Goal: Task Accomplishment & Management: Manage account settings

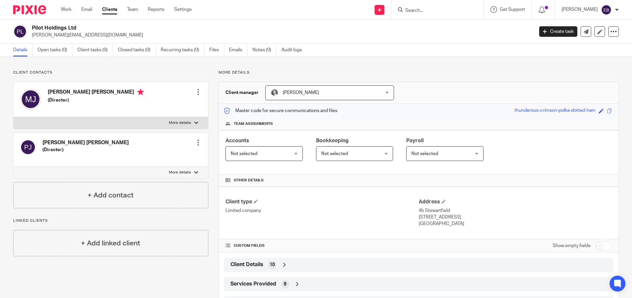
scroll to position [31, 0]
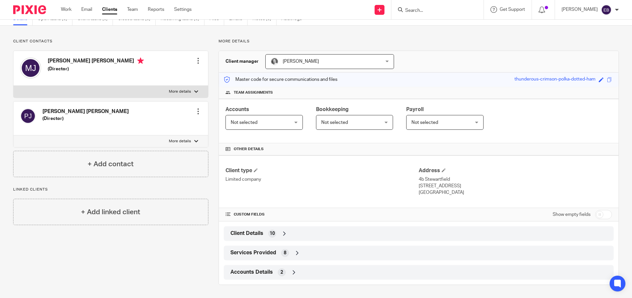
click at [244, 232] on span "Client Details" at bounding box center [246, 233] width 33 height 7
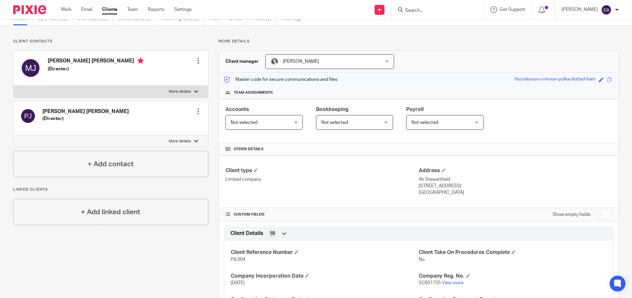
scroll to position [112, 0]
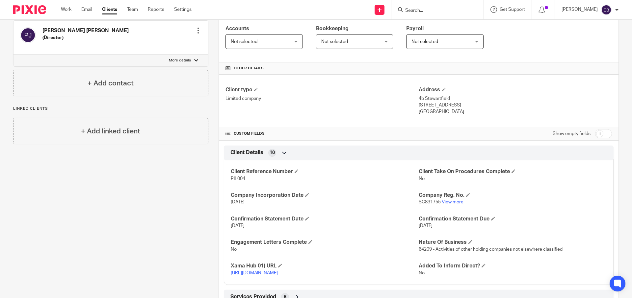
click at [447, 201] on link "View more" at bounding box center [452, 202] width 22 height 5
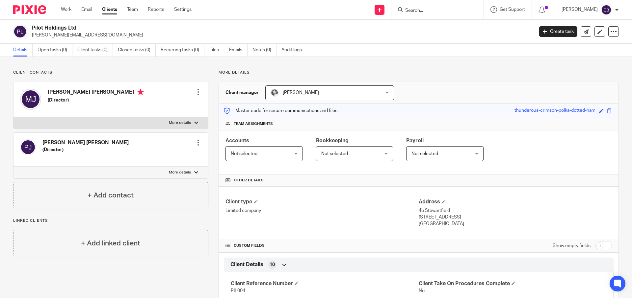
click at [426, 11] on input "Search" at bounding box center [433, 11] width 59 height 6
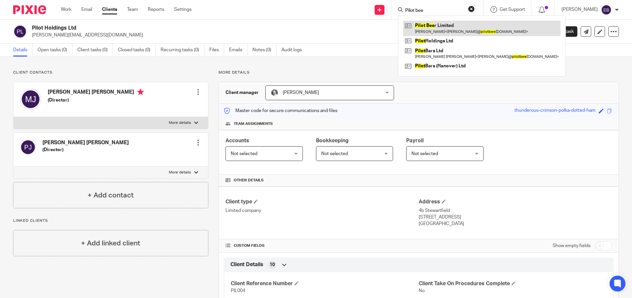
type input "Pilot bee"
click at [456, 24] on link at bounding box center [481, 28] width 157 height 15
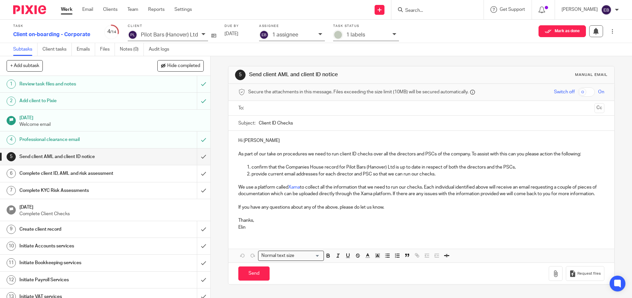
scroll to position [3, 0]
click at [213, 35] on icon at bounding box center [213, 35] width 5 height 5
click at [199, 155] on input "submit" at bounding box center [105, 157] width 210 height 16
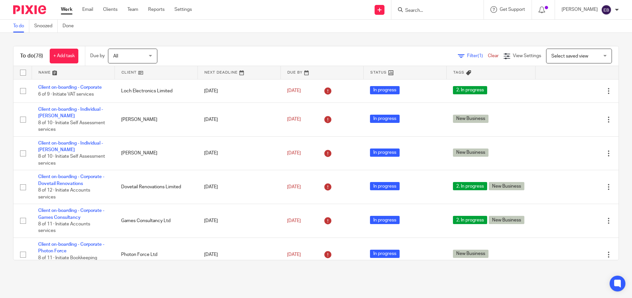
click at [59, 76] on link at bounding box center [73, 72] width 83 height 13
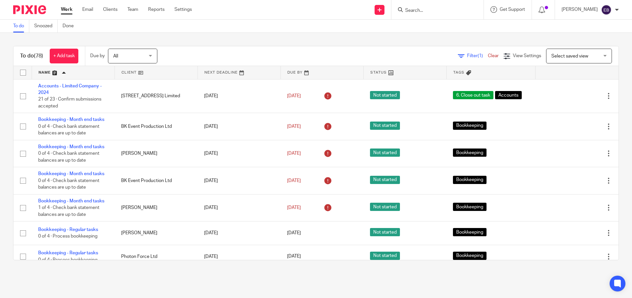
click at [130, 70] on link at bounding box center [156, 72] width 83 height 13
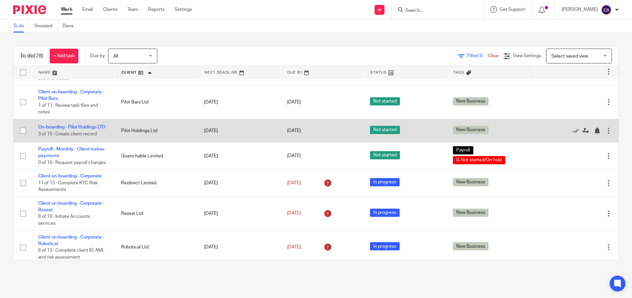
scroll to position [1744, 0]
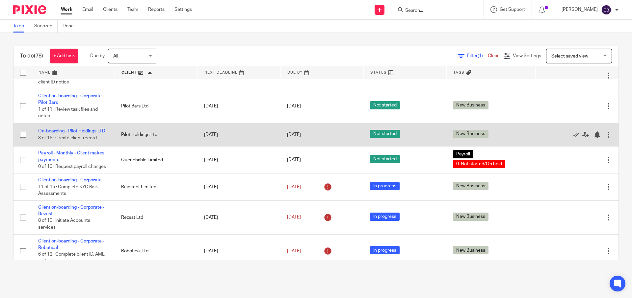
click at [136, 146] on td "Pilot Holdings Ltd" at bounding box center [155, 134] width 83 height 23
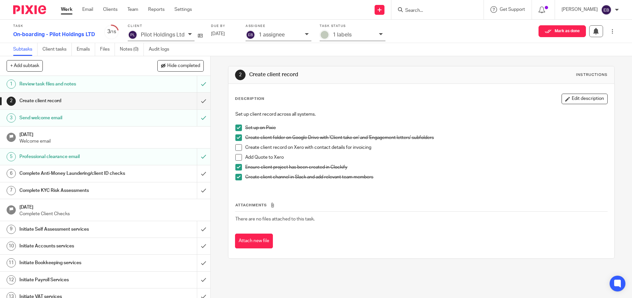
click at [184, 35] on div "Pilot Holdings Ltd" at bounding box center [161, 35] width 67 height 11
click at [184, 36] on div "Pilot Holdings Ltd" at bounding box center [161, 35] width 67 height 11
click at [336, 101] on div "Description Edit description" at bounding box center [421, 99] width 372 height 11
click at [134, 176] on div "Complete Anti-Money Laundering/client ID checks" at bounding box center [104, 174] width 171 height 10
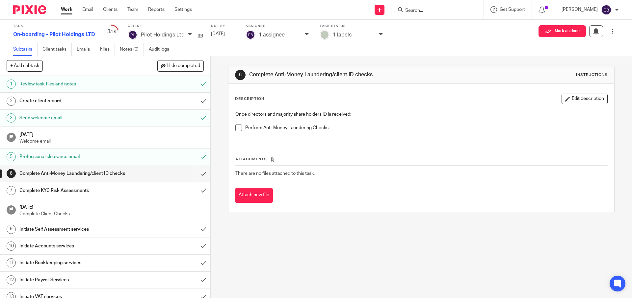
click at [138, 191] on div "Complete KYC Risk Assessments" at bounding box center [104, 191] width 171 height 10
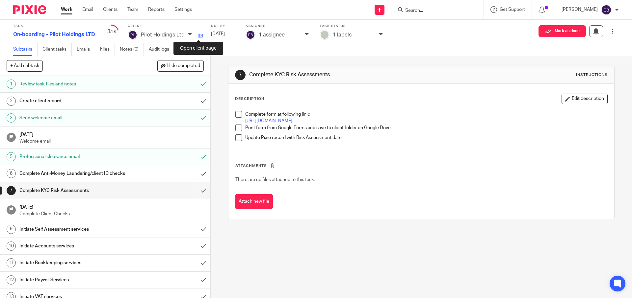
click at [199, 37] on icon at bounding box center [200, 35] width 5 height 5
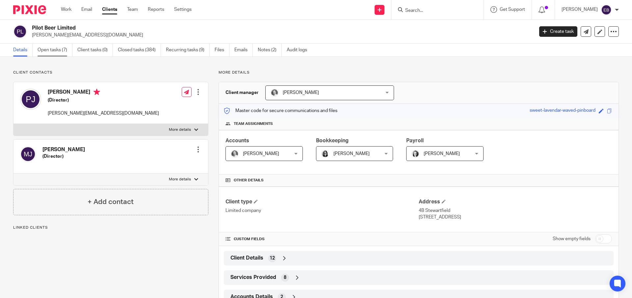
click at [48, 50] on link "Open tasks (7)" at bounding box center [55, 50] width 35 height 13
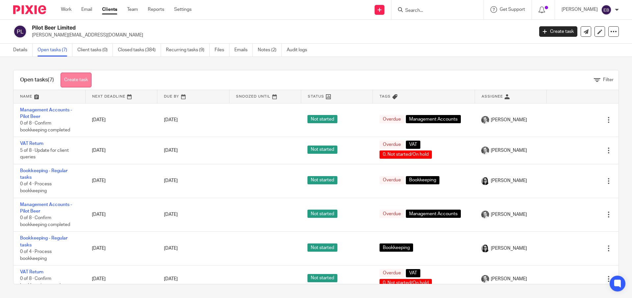
click at [78, 85] on link "Create task" at bounding box center [76, 80] width 31 height 15
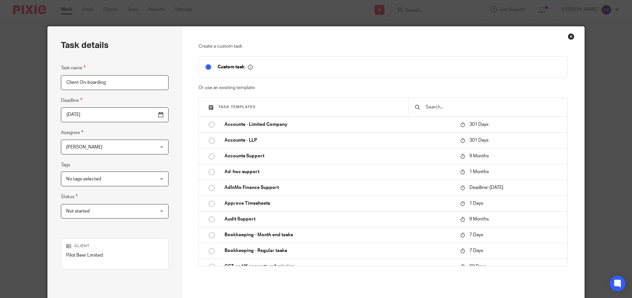
type input "Client On-boarding"
click at [436, 106] on input "text" at bounding box center [493, 107] width 136 height 7
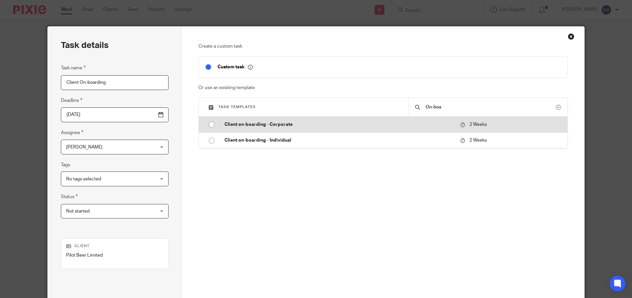
type input "On-boa"
click at [211, 124] on input "radio" at bounding box center [211, 124] width 13 height 13
type input "2025-09-30"
checkbox input "false"
radio input "false"
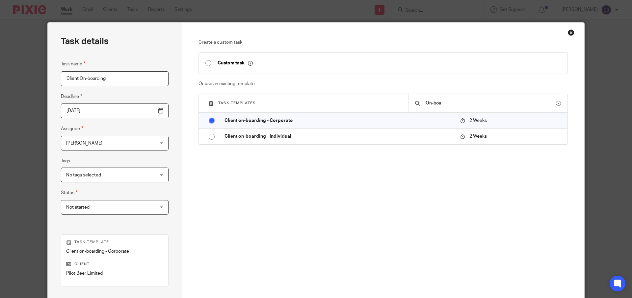
scroll to position [90, 0]
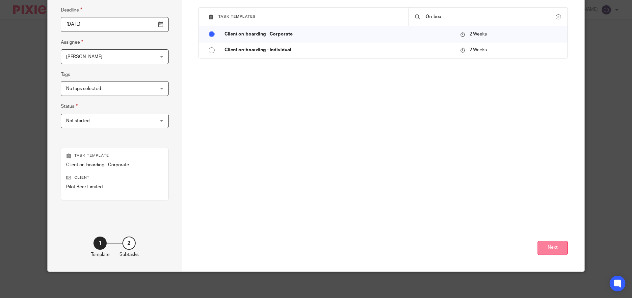
click at [559, 249] on button "Next" at bounding box center [552, 248] width 30 height 14
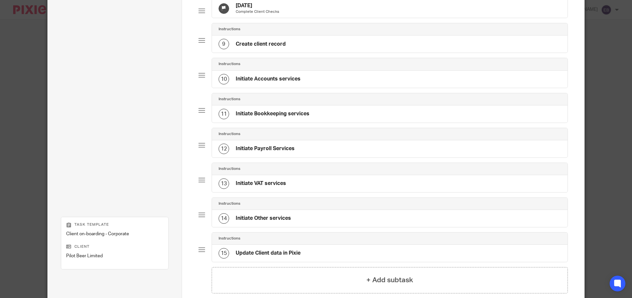
scroll to position [375, 0]
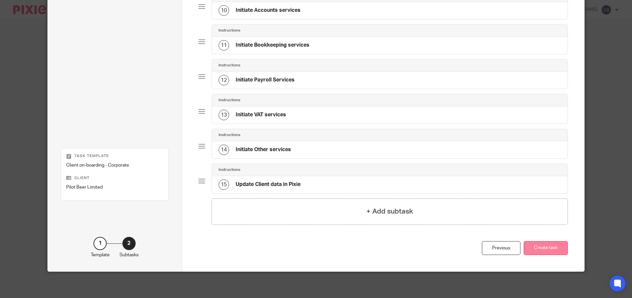
click at [543, 249] on button "Create task" at bounding box center [545, 248] width 44 height 14
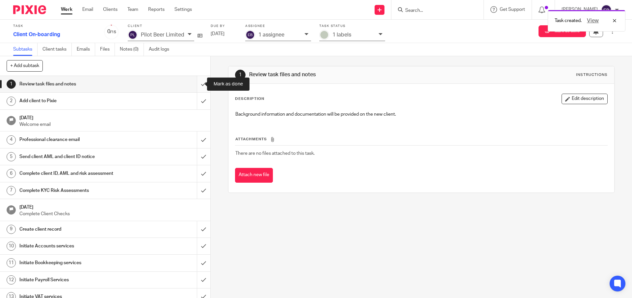
click at [197, 86] on input "submit" at bounding box center [105, 84] width 210 height 16
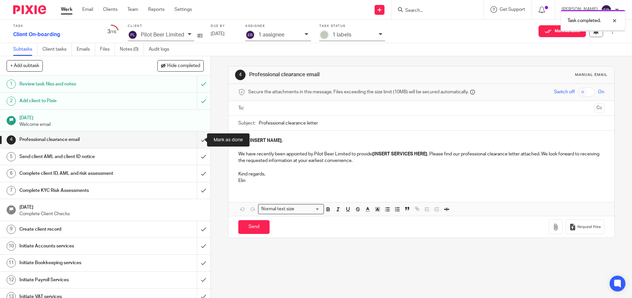
click at [198, 148] on input "submit" at bounding box center [105, 140] width 210 height 16
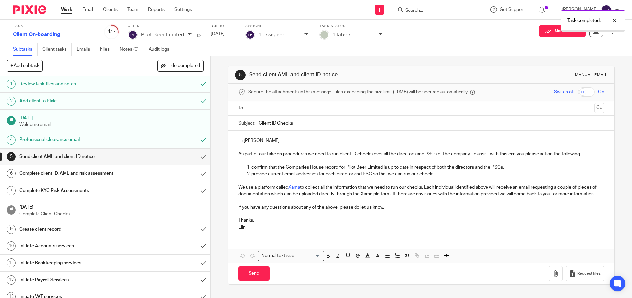
click at [175, 156] on div "Send client AML and client ID notice" at bounding box center [104, 157] width 171 height 10
click at [199, 159] on input "submit" at bounding box center [105, 157] width 210 height 16
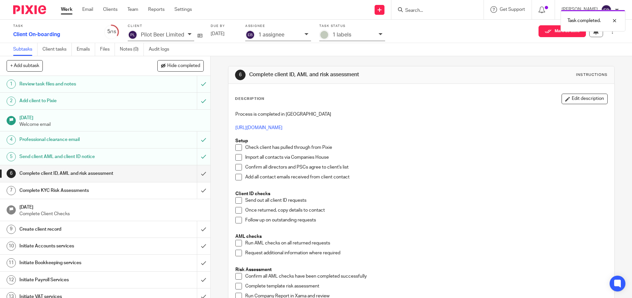
scroll to position [9, 0]
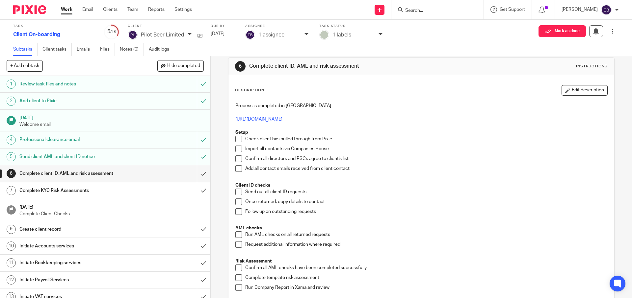
click at [237, 138] on span at bounding box center [238, 139] width 7 height 7
click at [238, 147] on span at bounding box center [238, 149] width 7 height 7
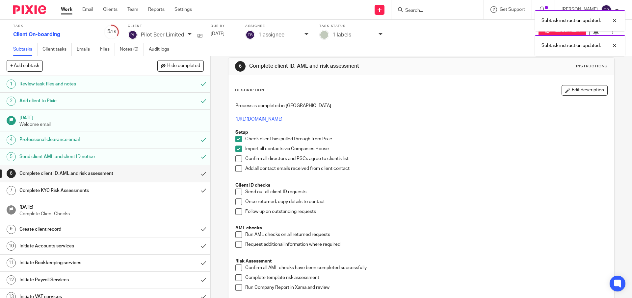
click at [238, 155] on li "Import all contacts via Companies House" at bounding box center [420, 151] width 371 height 10
click at [237, 163] on li "Confirm all directors and PSCs agree to client's list" at bounding box center [420, 161] width 371 height 10
click at [235, 166] on span at bounding box center [238, 168] width 7 height 7
click at [235, 161] on span at bounding box center [238, 159] width 7 height 7
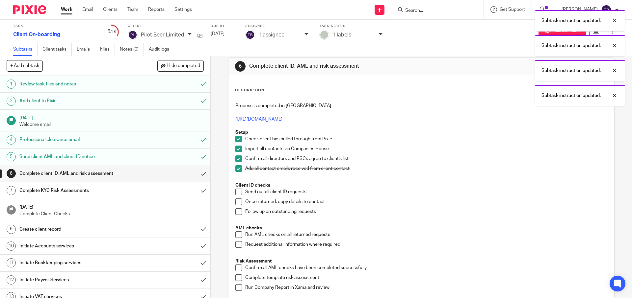
click at [237, 191] on span at bounding box center [238, 192] width 7 height 7
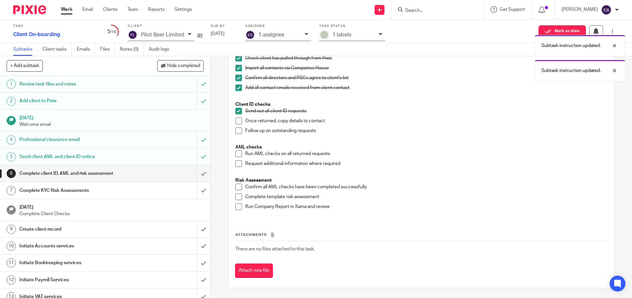
scroll to position [0, 0]
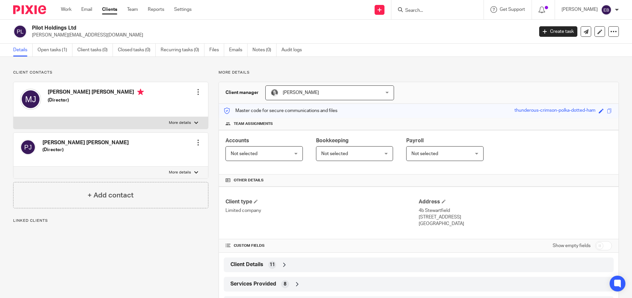
click at [198, 95] on div at bounding box center [198, 92] width 7 height 7
click at [158, 108] on link "Edit contact" at bounding box center [167, 107] width 63 height 10
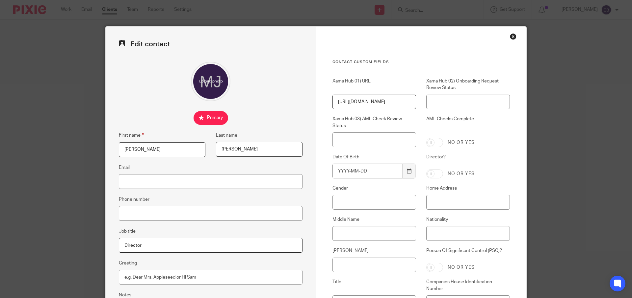
scroll to position [8, 0]
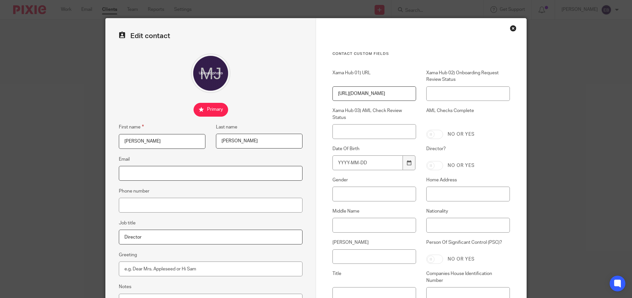
click at [167, 174] on input "Email" at bounding box center [211, 173] width 184 height 15
paste input "matt@pilotbeer.co.uk"
type input "matt@pilotbeer.co.uk"
click at [142, 94] on div "Edit contact First name Matthew Last name Roger Johnson Email matt@pilotbeer.co…" at bounding box center [211, 178] width 210 height 321
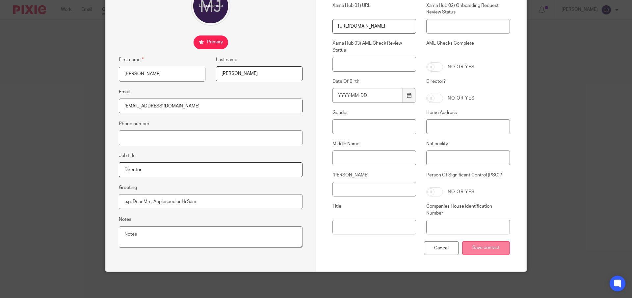
click at [483, 249] on input "Save contact" at bounding box center [486, 248] width 48 height 14
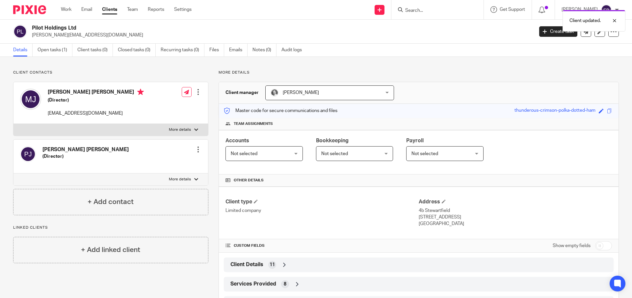
click at [197, 149] on div at bounding box center [198, 149] width 7 height 7
click at [162, 166] on link "Edit contact" at bounding box center [167, 165] width 63 height 10
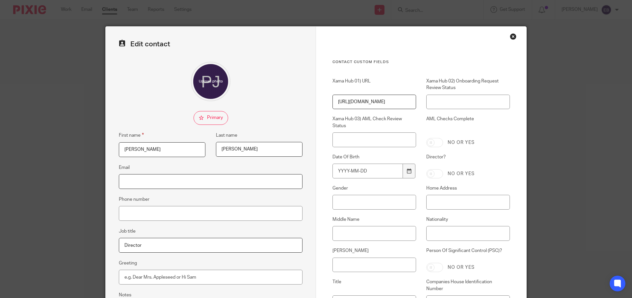
click at [186, 184] on input "Email" at bounding box center [211, 181] width 184 height 15
paste input "[PERSON_NAME][EMAIL_ADDRESS][DOMAIN_NAME]"
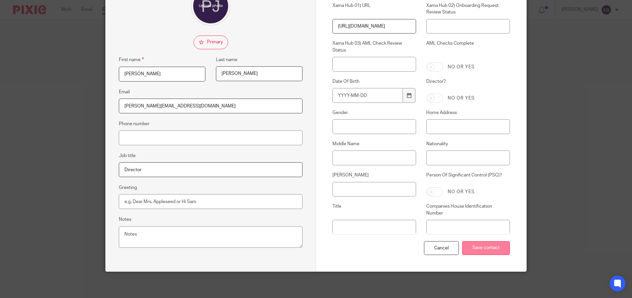
type input "[PERSON_NAME][EMAIL_ADDRESS][DOMAIN_NAME]"
click at [480, 251] on input "Save contact" at bounding box center [486, 248] width 48 height 14
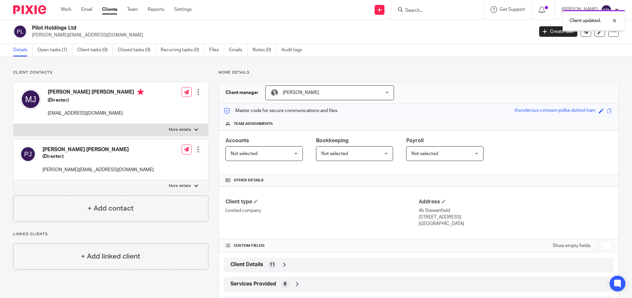
scroll to position [31, 0]
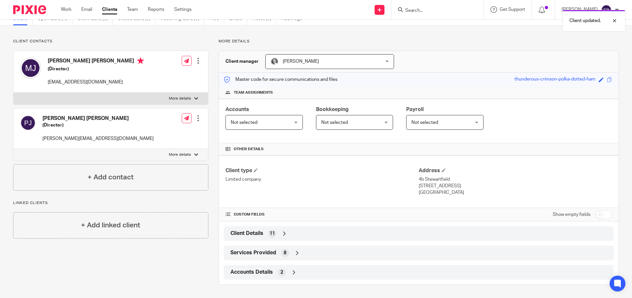
click at [271, 231] on span "11" at bounding box center [271, 234] width 5 height 7
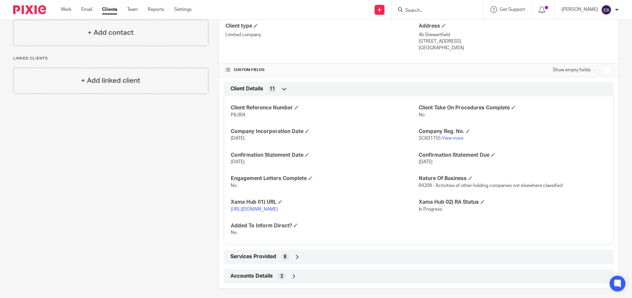
scroll to position [187, 0]
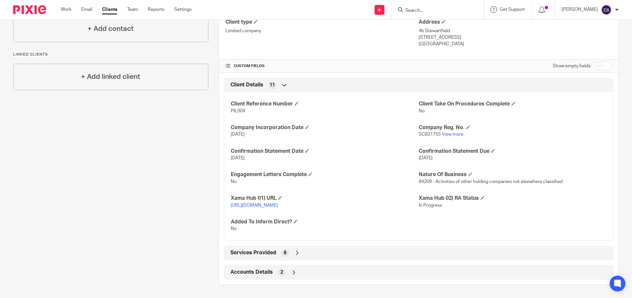
click at [284, 250] on span "8" at bounding box center [285, 253] width 3 height 7
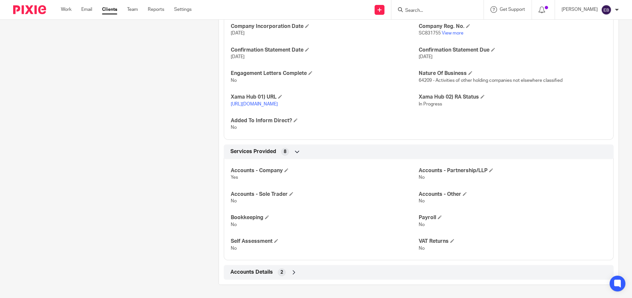
scroll to position [0, 0]
